Goal: Find specific page/section: Find specific page/section

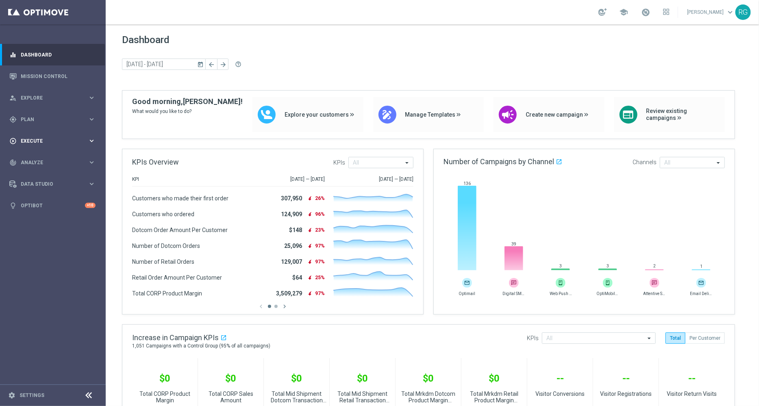
click at [40, 143] on div "play_circle_outline Execute" at bounding box center [48, 140] width 78 height 7
click at [32, 185] on span "Analyze" at bounding box center [54, 187] width 67 height 5
click at [35, 238] on span "BI Studio" at bounding box center [51, 240] width 58 height 5
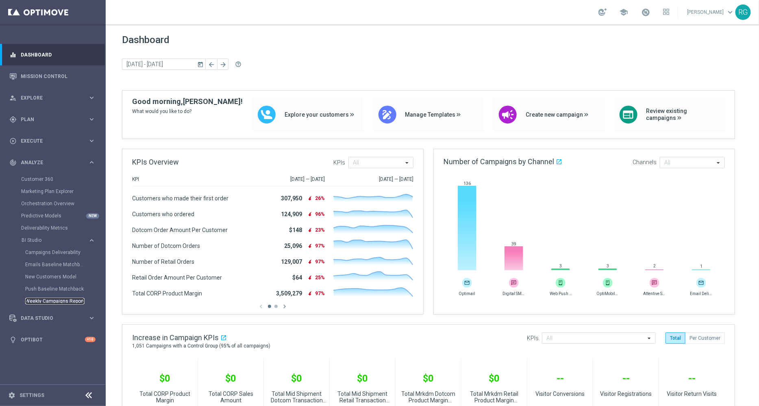
click at [52, 302] on link "Weekly Campaigns Report" at bounding box center [54, 301] width 59 height 7
